Goal: Find specific page/section: Find specific page/section

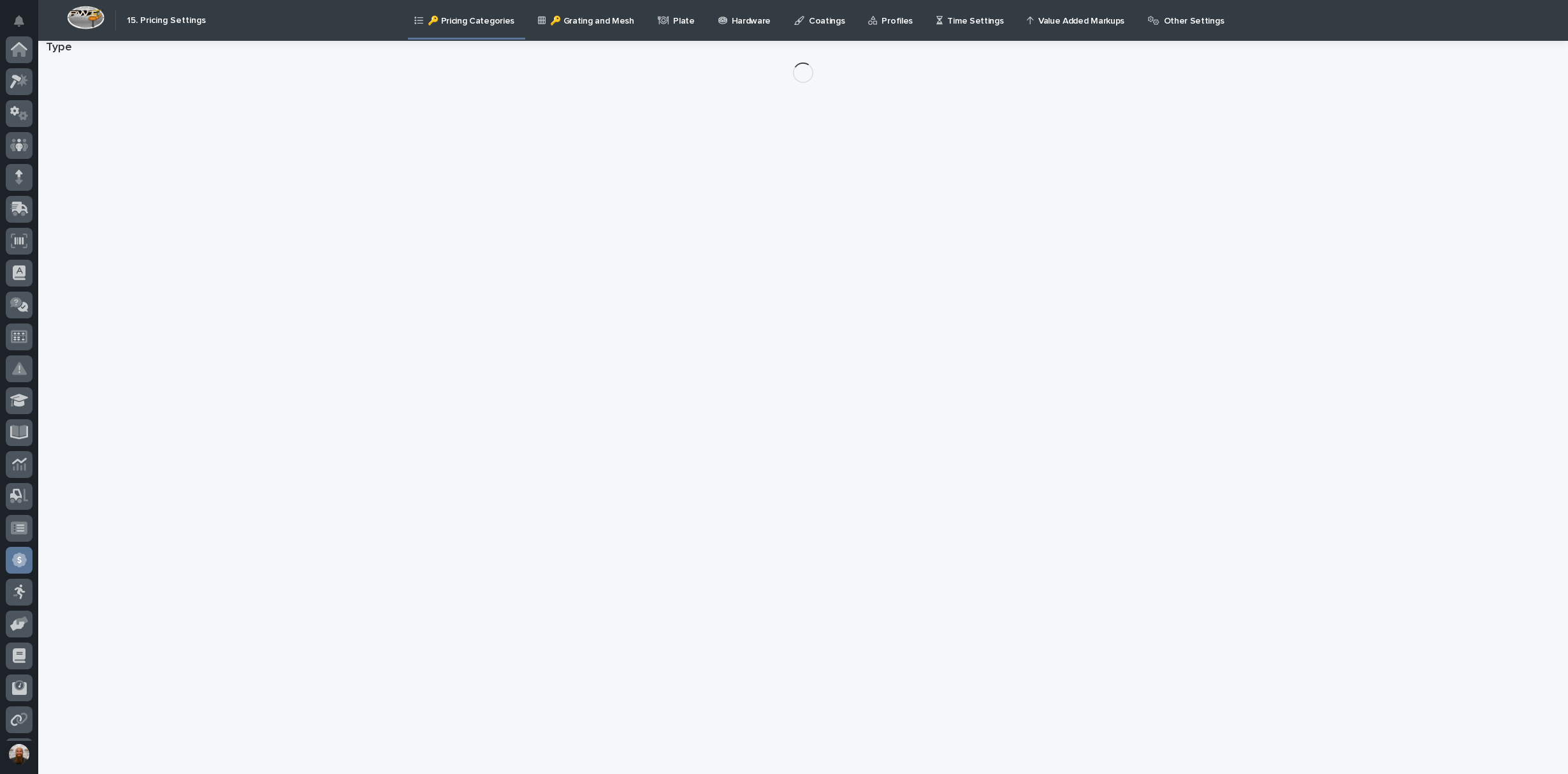
scroll to position [125, 0]
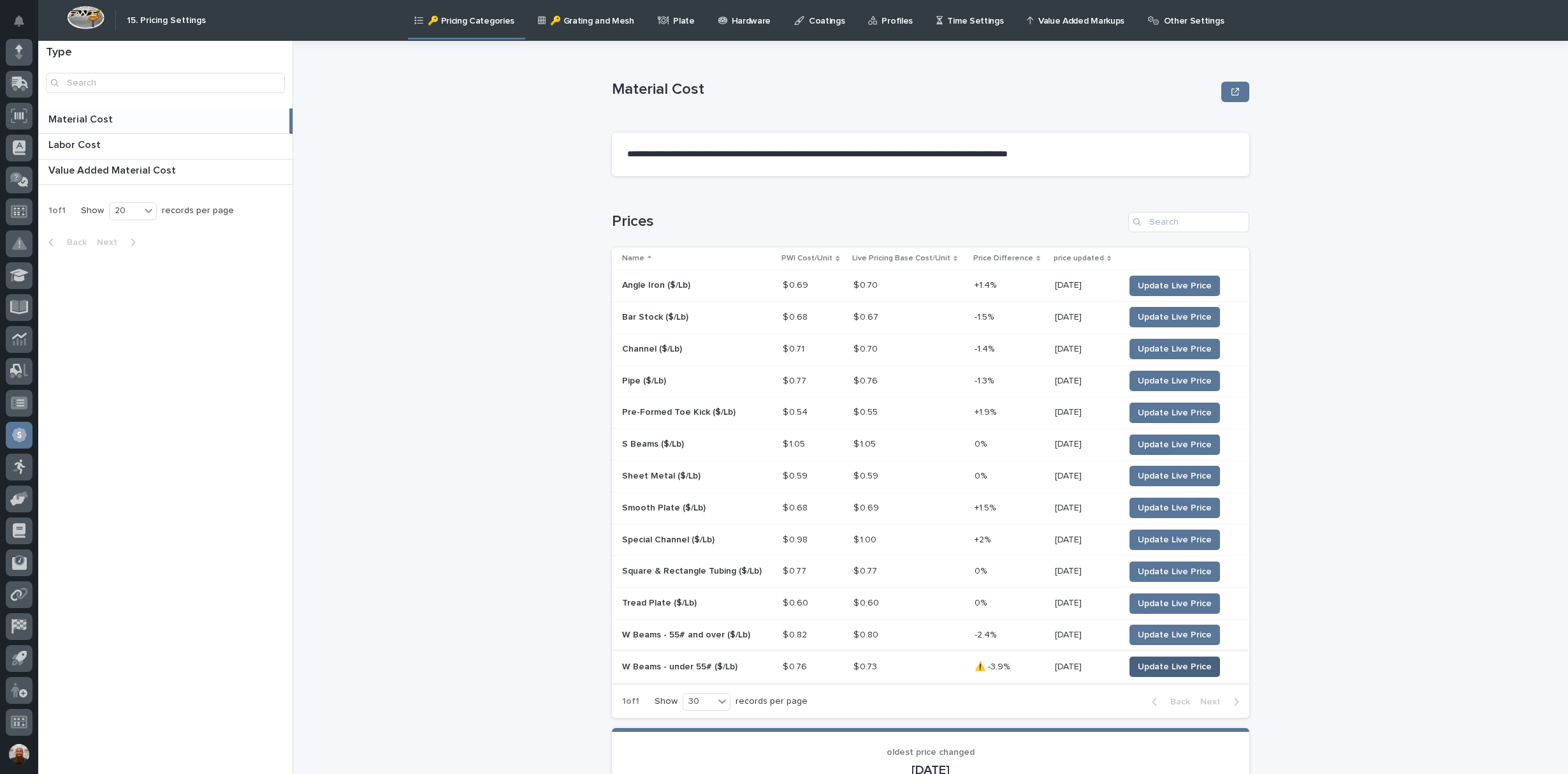
click at [1168, 666] on span "Update Live Price" at bounding box center [1175, 666] width 74 height 13
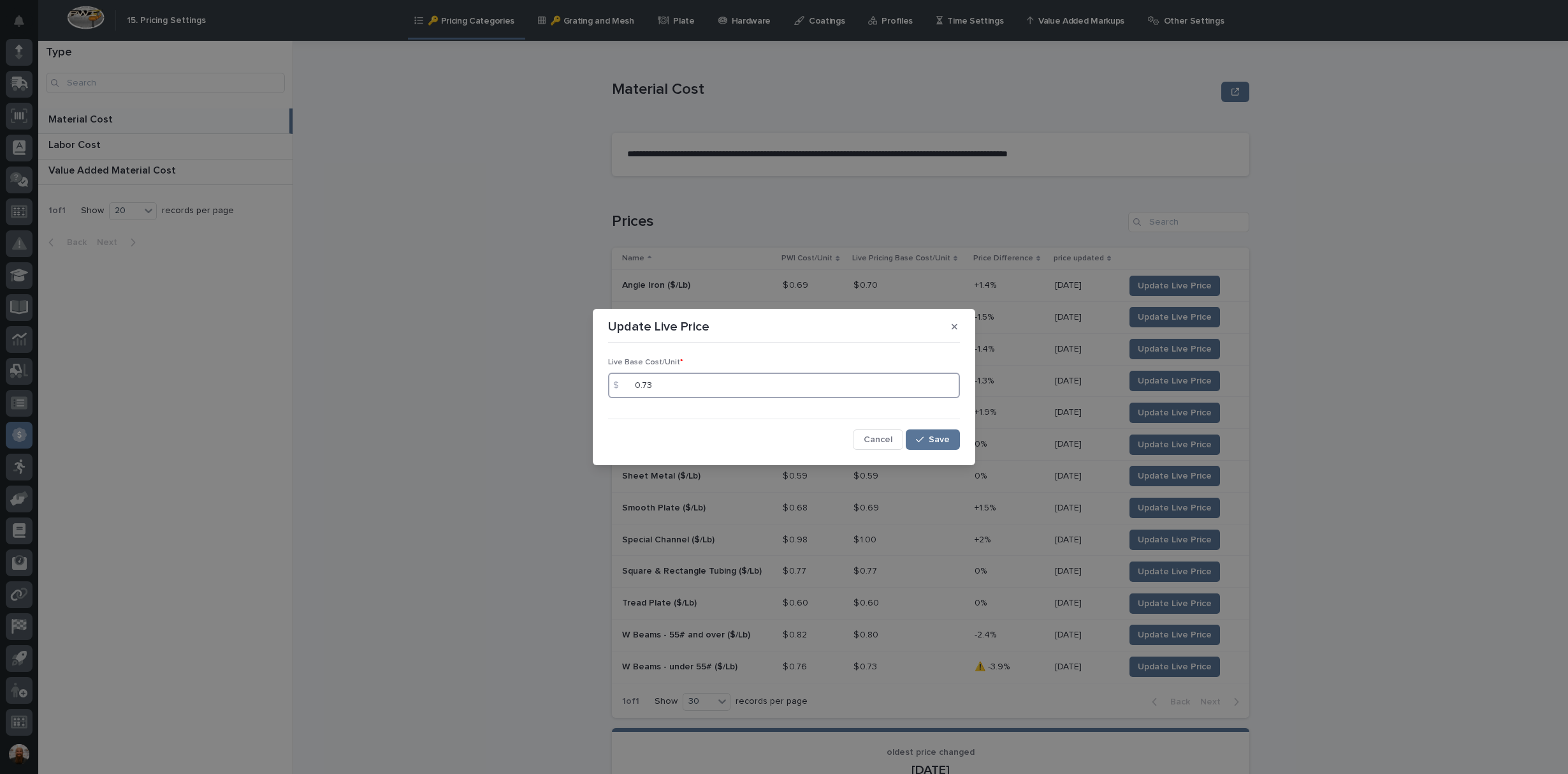
click at [728, 388] on input "0.73" at bounding box center [784, 385] width 352 height 26
type input "0.77"
click at [918, 440] on icon "button" at bounding box center [920, 440] width 8 height 9
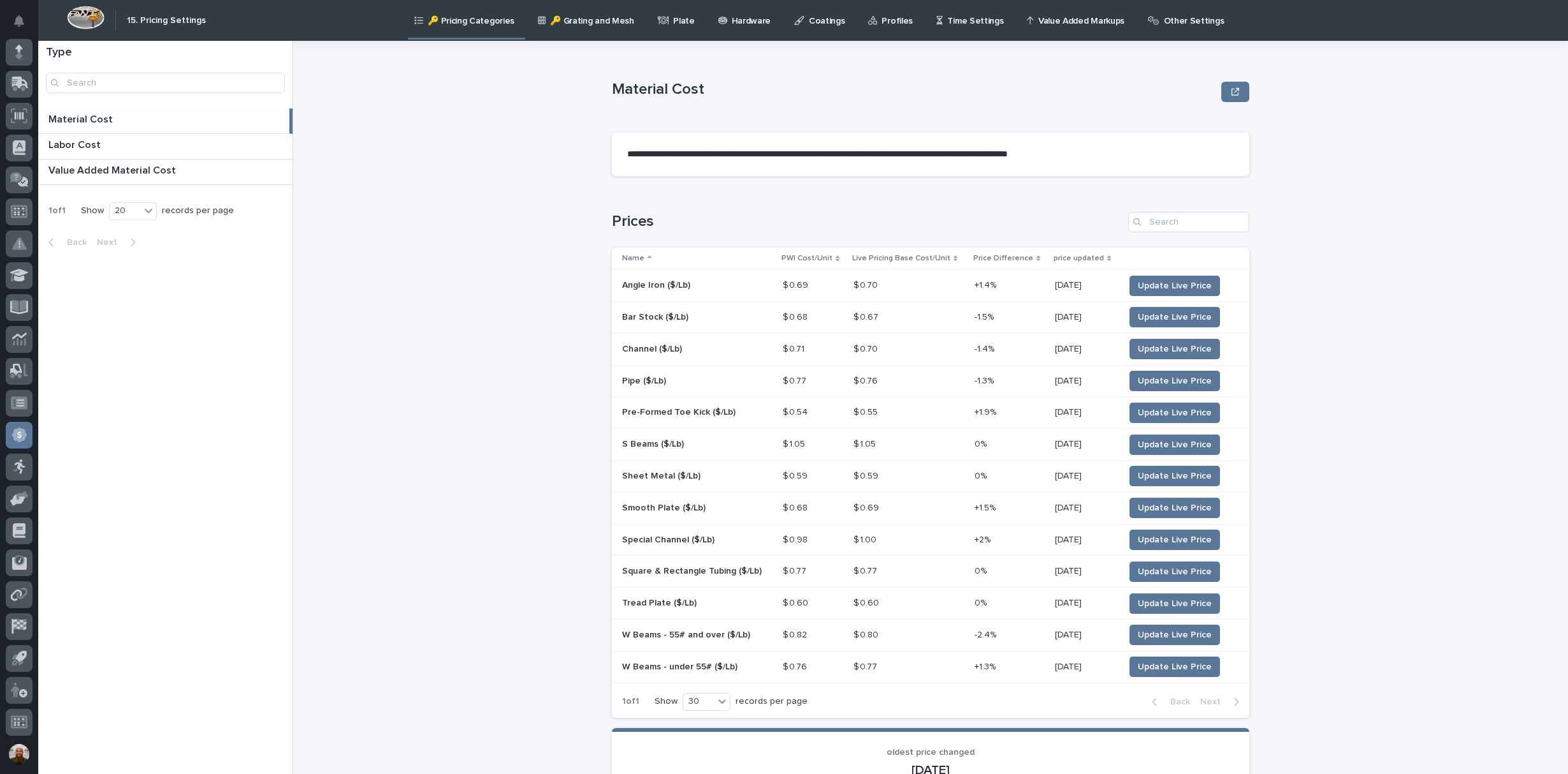
scroll to position [62, 0]
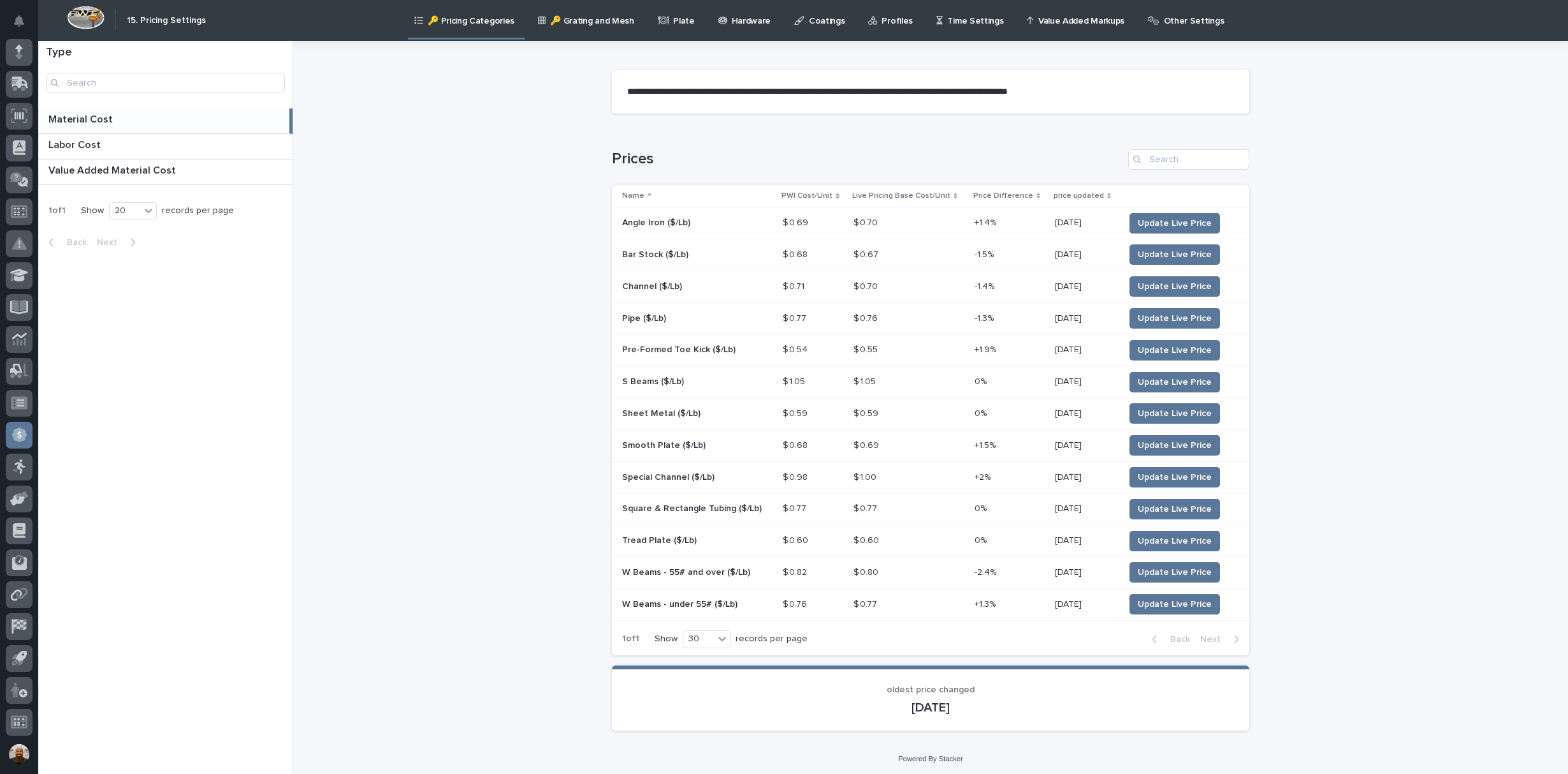
click at [452, 276] on div "**********" at bounding box center [938, 407] width 1260 height 733
drag, startPoint x: 356, startPoint y: 238, endPoint x: 352, endPoint y: 247, distance: 9.8
click at [352, 247] on div "**********" at bounding box center [938, 407] width 1260 height 733
click at [21, 140] on icon at bounding box center [19, 144] width 18 height 15
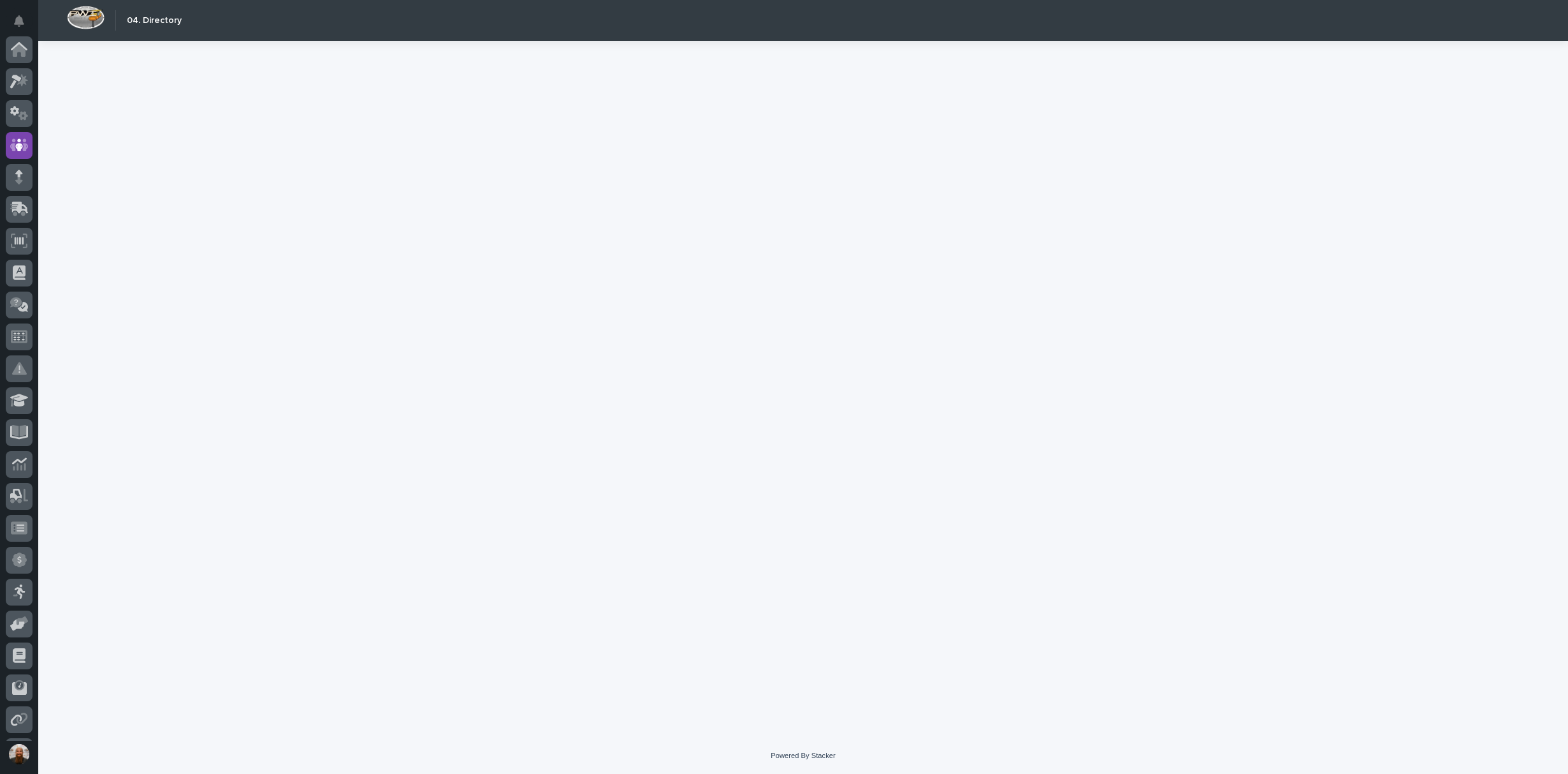
scroll to position [96, 0]
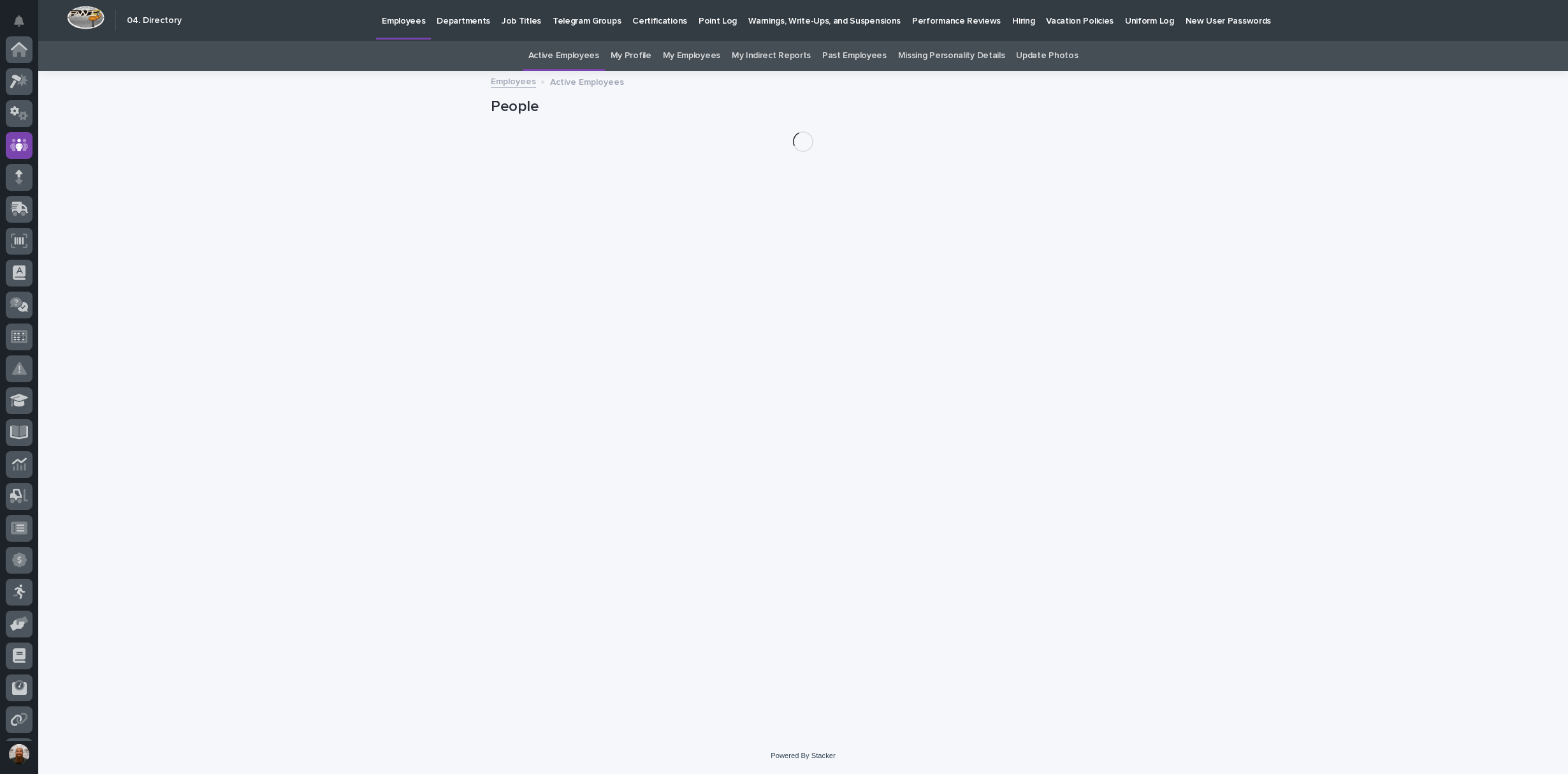
scroll to position [96, 0]
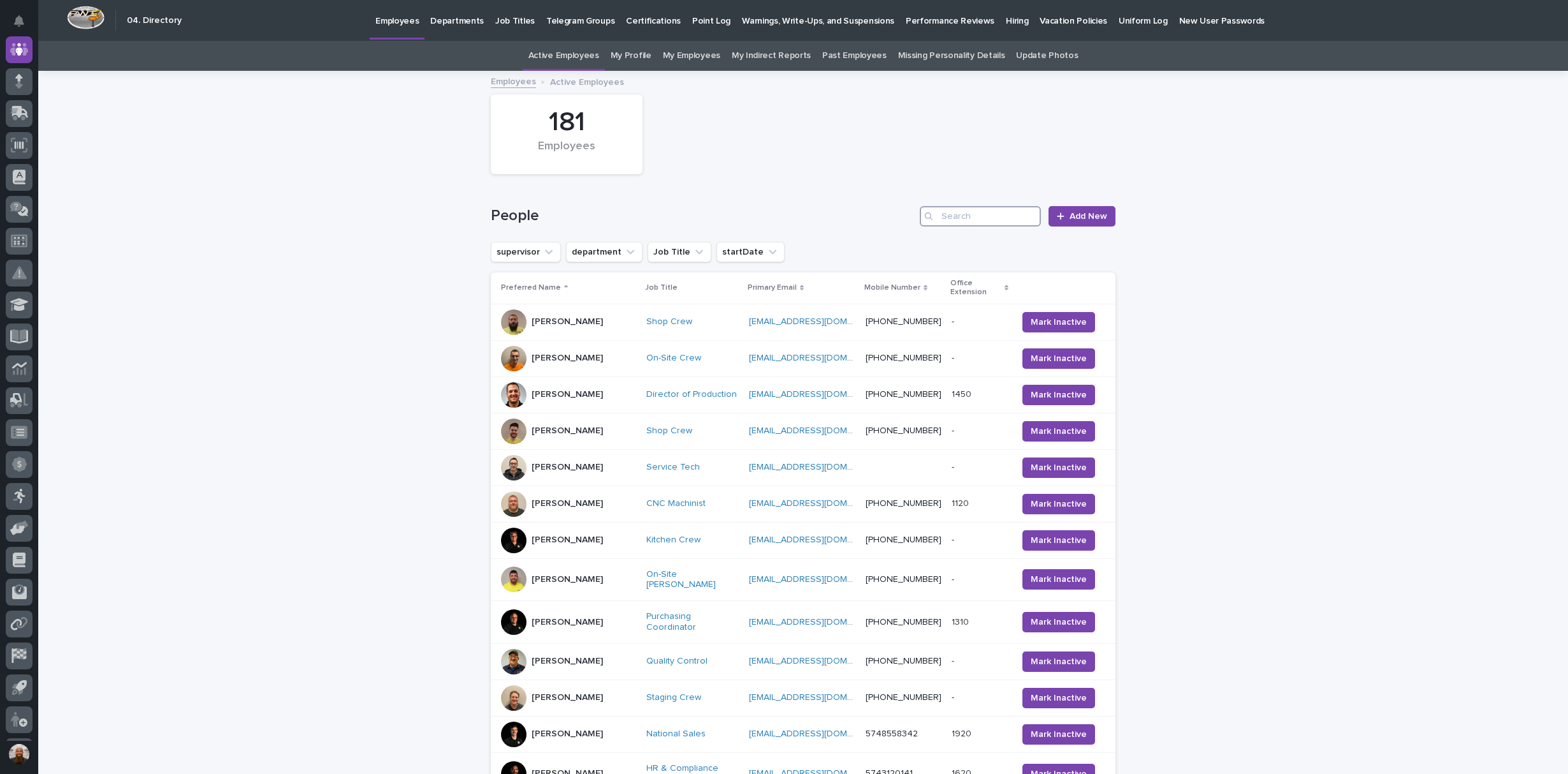
click at [956, 213] on input "Search" at bounding box center [980, 216] width 121 height 21
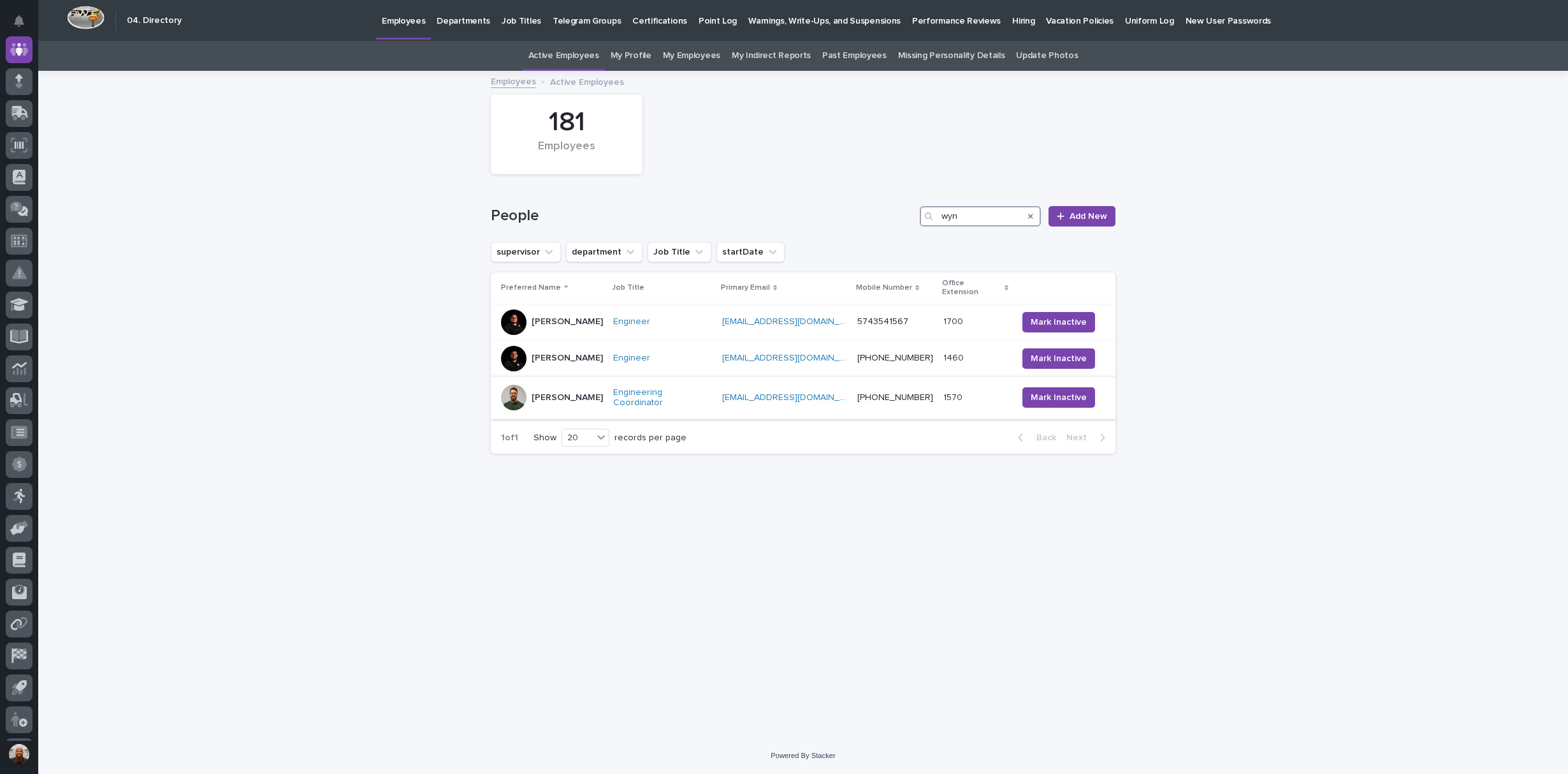
type input "wyn"
click at [549, 392] on p "[PERSON_NAME]" at bounding box center [567, 397] width 72 height 11
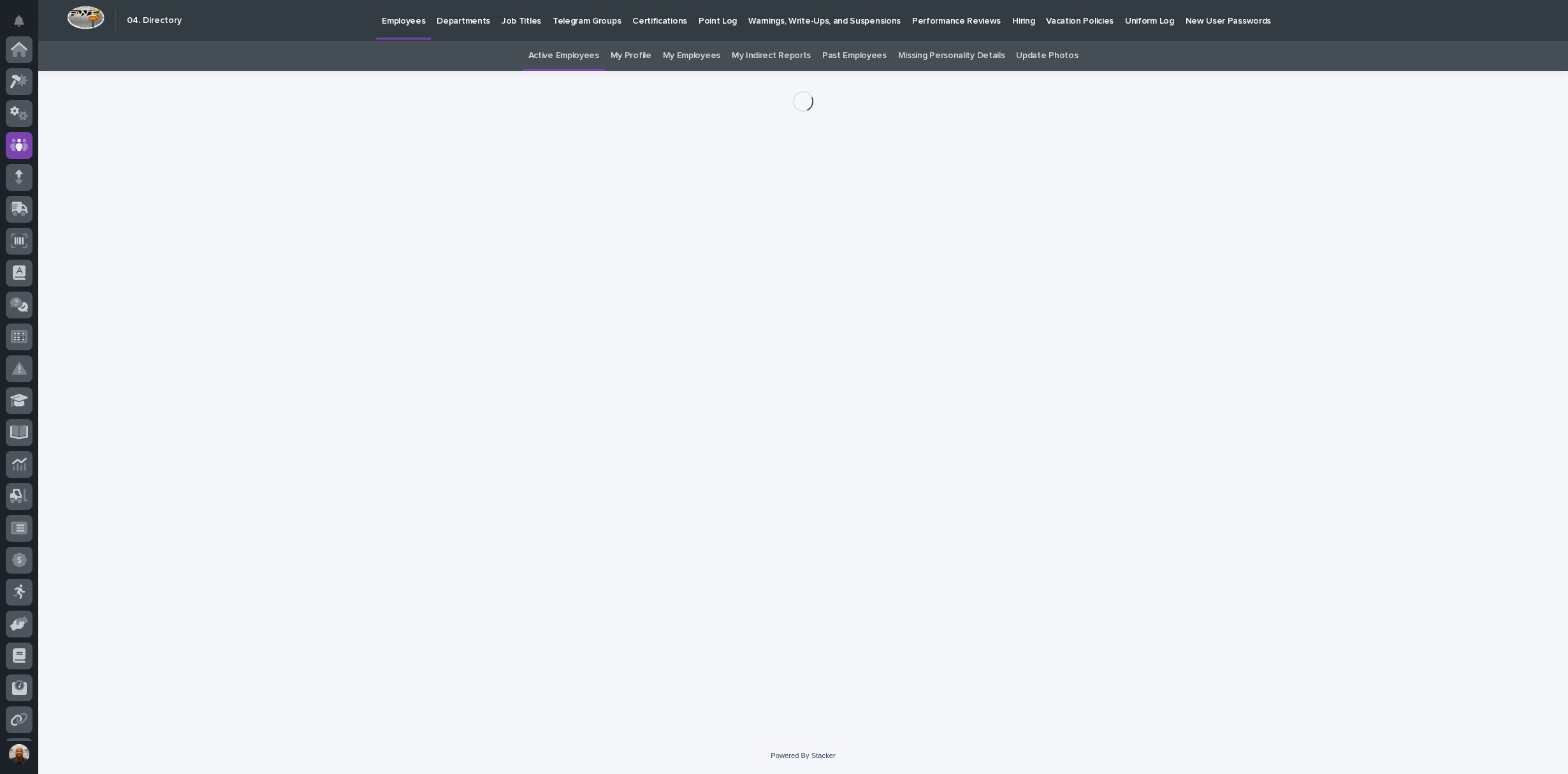
scroll to position [96, 0]
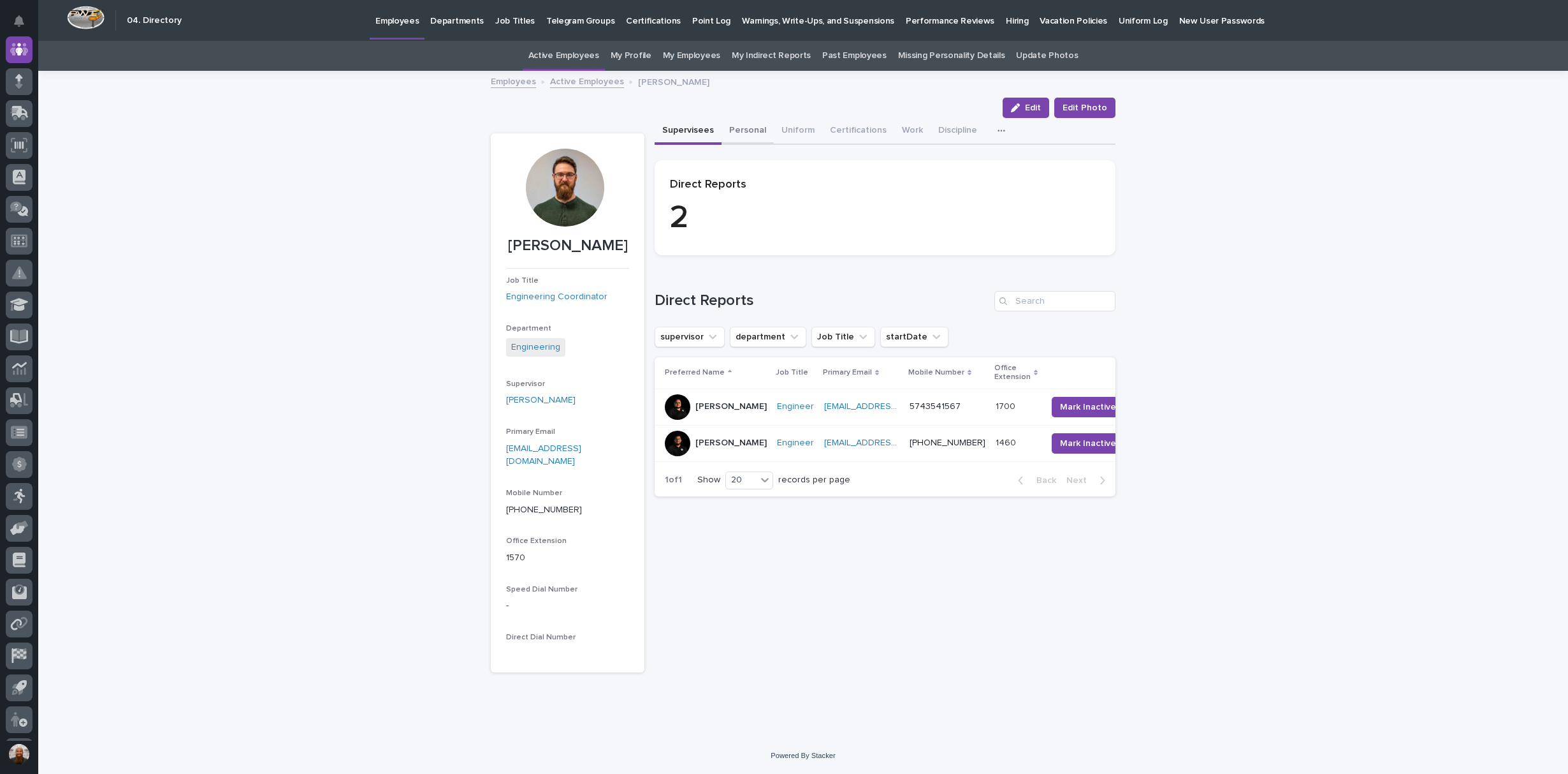
click at [728, 129] on button "Personal" at bounding box center [748, 131] width 53 height 27
